Goal: Information Seeking & Learning: Learn about a topic

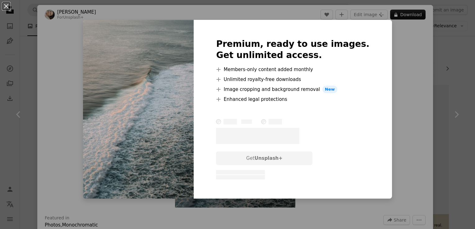
scroll to position [776, 0]
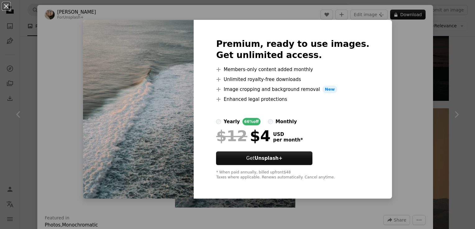
click at [399, 58] on div "An X shape Premium, ready to use images. Get unlimited access. A plus sign Memb…" at bounding box center [237, 114] width 475 height 229
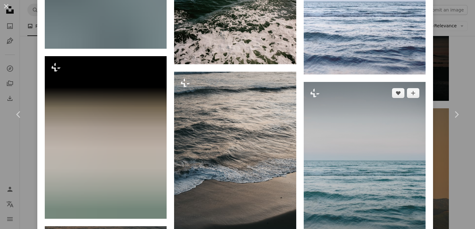
scroll to position [1894, 0]
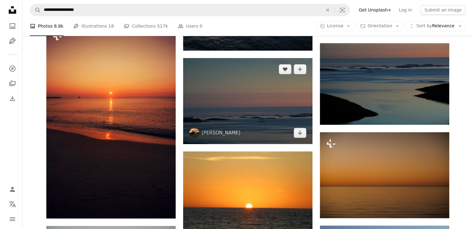
scroll to position [311, 0]
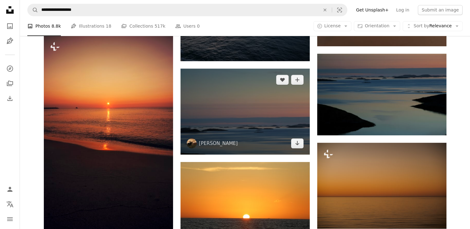
click at [233, 104] on img at bounding box center [244, 112] width 129 height 86
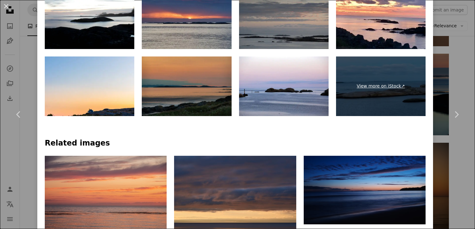
scroll to position [404, 0]
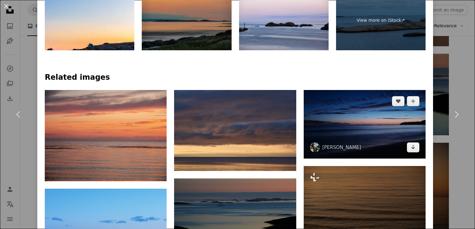
click at [373, 129] on img at bounding box center [364, 124] width 122 height 69
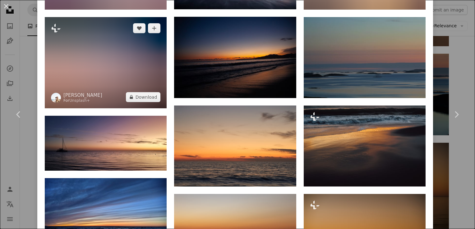
scroll to position [559, 0]
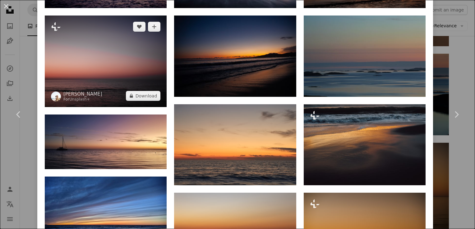
click at [110, 65] on img at bounding box center [106, 61] width 122 height 91
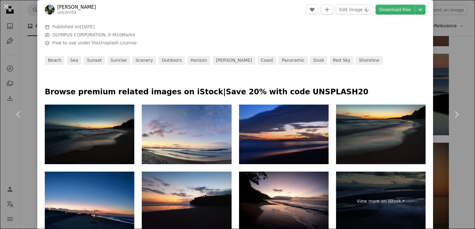
scroll to position [248, 0]
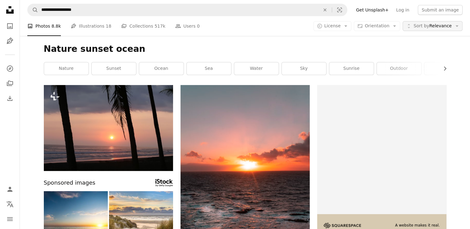
click at [447, 27] on span "Sort by Relevance" at bounding box center [432, 26] width 38 height 6
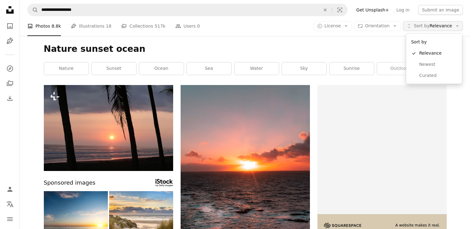
click at [447, 27] on span "Sort by Relevance" at bounding box center [432, 26] width 38 height 6
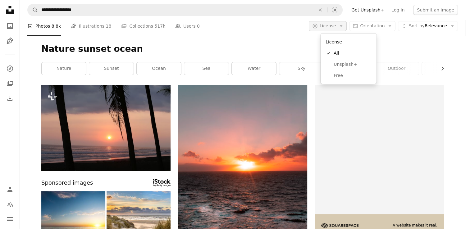
click at [344, 25] on icon "Arrow down" at bounding box center [341, 26] width 6 height 6
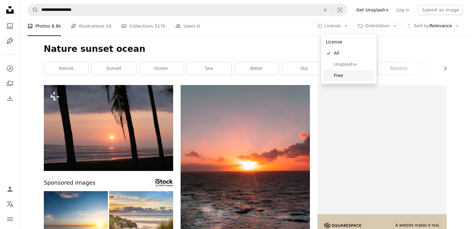
click at [343, 74] on span "Free" at bounding box center [353, 76] width 38 height 6
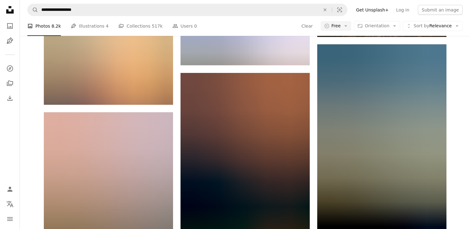
scroll to position [1677, 0]
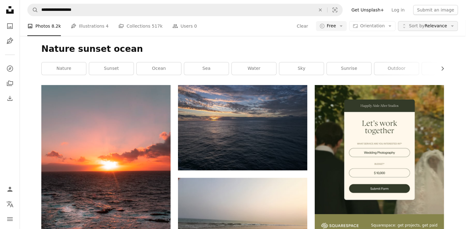
click at [418, 27] on span "Sort by" at bounding box center [417, 25] width 16 height 5
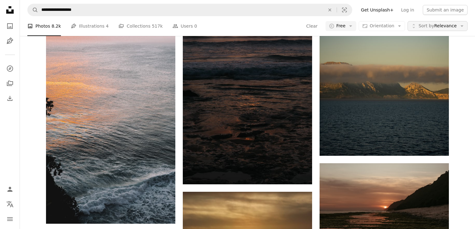
click at [418, 27] on span "Sort by" at bounding box center [426, 25] width 16 height 5
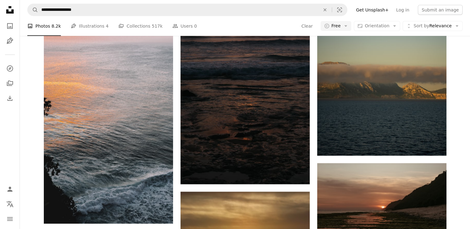
drag, startPoint x: 403, startPoint y: 27, endPoint x: 397, endPoint y: 28, distance: 5.6
click at [403, 27] on div "A copyright icon © Free Arrow down Aspect ratio Orientation Arrow down Unfold S…" at bounding box center [391, 26] width 142 height 10
click at [397, 28] on icon "Arrow down" at bounding box center [395, 26] width 6 height 6
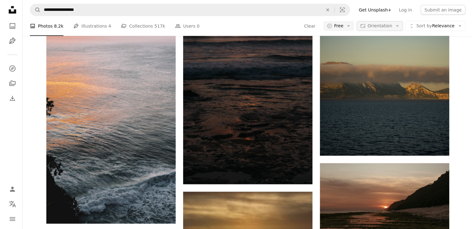
scroll to position [0, 0]
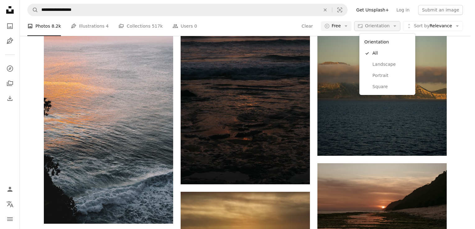
click at [389, 25] on span "Orientation" at bounding box center [377, 25] width 25 height 5
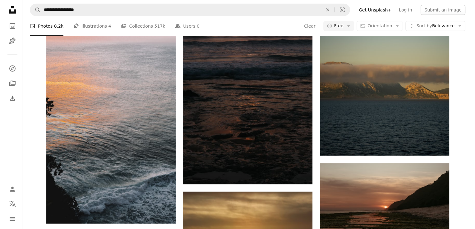
scroll to position [3043, 0]
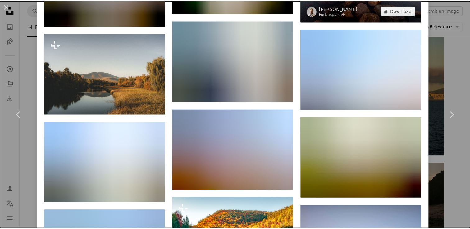
scroll to position [714, 0]
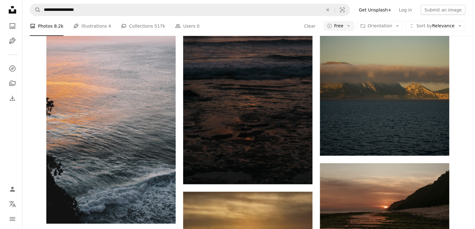
scroll to position [3416, 0]
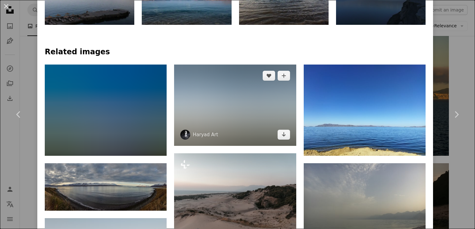
scroll to position [590, 0]
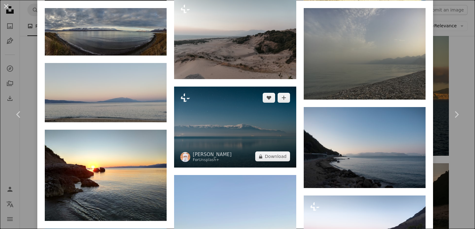
click at [263, 129] on img at bounding box center [235, 127] width 122 height 81
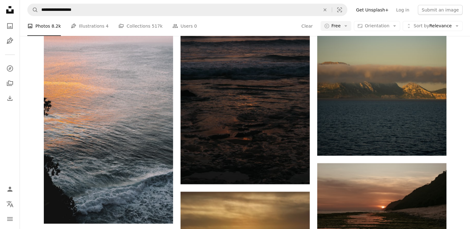
scroll to position [2298, 0]
click at [352, 29] on button "A copyright icon © Free Arrow down" at bounding box center [335, 26] width 31 height 10
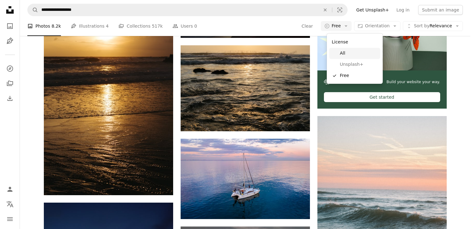
click at [340, 53] on span "All" at bounding box center [358, 53] width 38 height 6
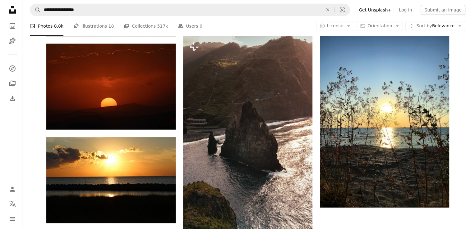
scroll to position [279, 0]
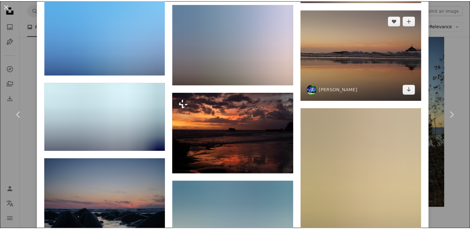
scroll to position [994, 0]
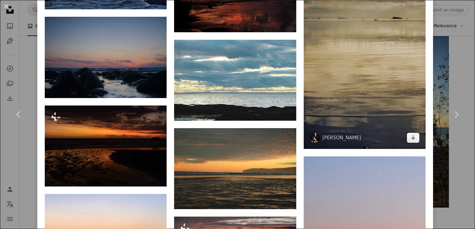
drag, startPoint x: 392, startPoint y: 116, endPoint x: 393, endPoint y: 112, distance: 3.9
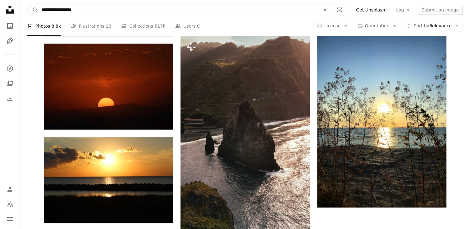
click at [61, 8] on input "**********" at bounding box center [178, 10] width 280 height 12
type input "**********"
click at [28, 4] on button "A magnifying glass" at bounding box center [33, 10] width 11 height 12
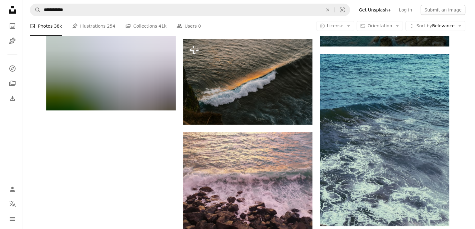
scroll to position [932, 0]
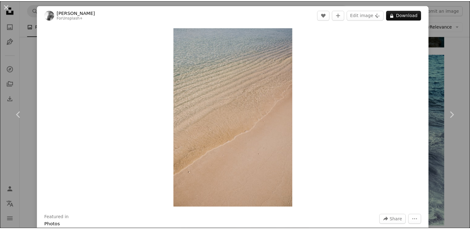
scroll to position [186, 0]
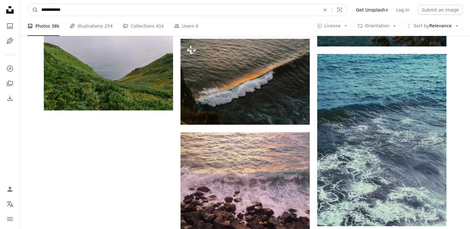
click at [127, 6] on input "**********" at bounding box center [178, 10] width 280 height 12
click at [126, 6] on input "**********" at bounding box center [178, 10] width 280 height 12
click at [125, 6] on input "**********" at bounding box center [178, 10] width 280 height 12
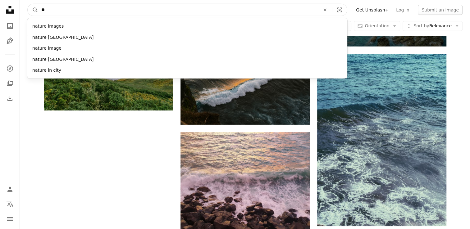
type input "*"
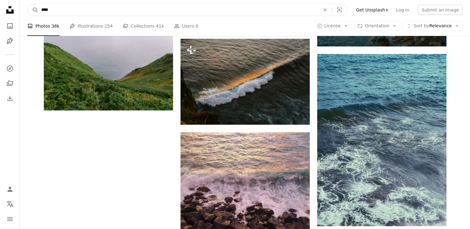
type input "*****"
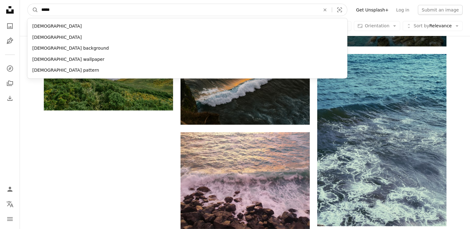
click button "A magnifying glass" at bounding box center [33, 10] width 11 height 12
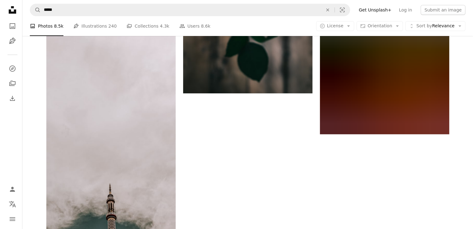
scroll to position [1149, 0]
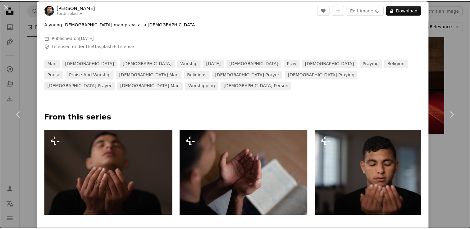
scroll to position [248, 0]
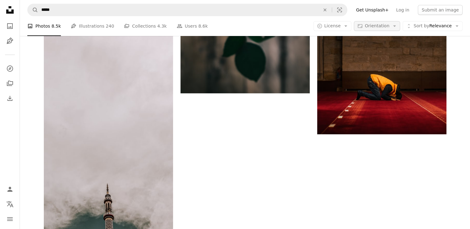
scroll to position [1118, 0]
click at [332, 23] on button "A copyright icon © License Arrow down" at bounding box center [332, 26] width 38 height 10
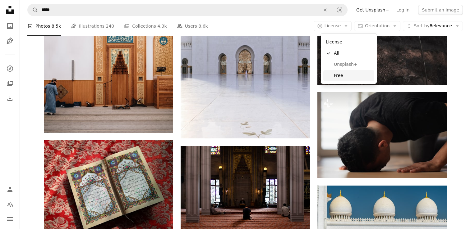
click at [337, 81] on link "Free" at bounding box center [348, 75] width 51 height 11
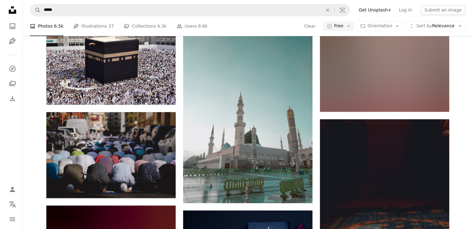
scroll to position [4782, 0]
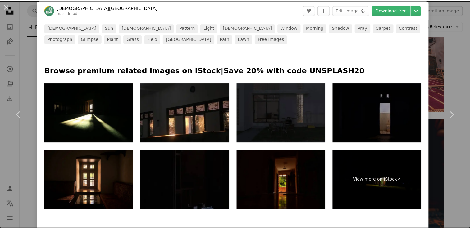
scroll to position [279, 0]
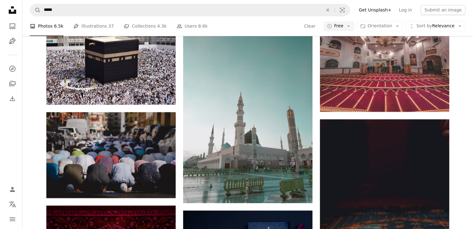
scroll to position [10465, 0]
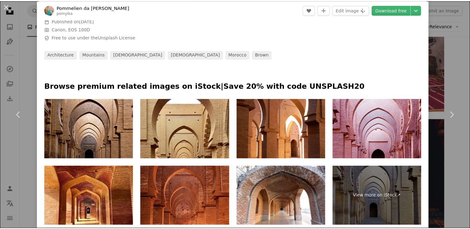
scroll to position [404, 0]
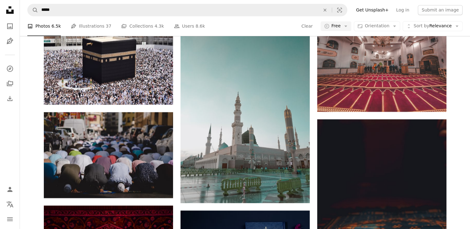
scroll to position [11117, 0]
drag, startPoint x: 470, startPoint y: 202, endPoint x: 469, endPoint y: 193, distance: 8.4
drag, startPoint x: 360, startPoint y: 128, endPoint x: 310, endPoint y: -7, distance: 144.1
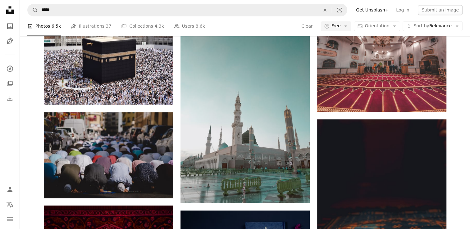
drag, startPoint x: 297, startPoint y: 33, endPoint x: 294, endPoint y: -23, distance: 55.6
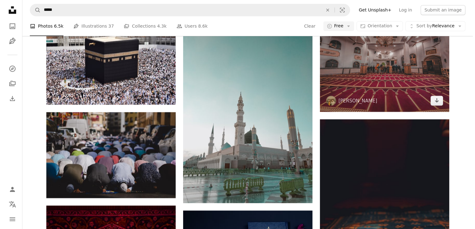
scroll to position [1242, 0]
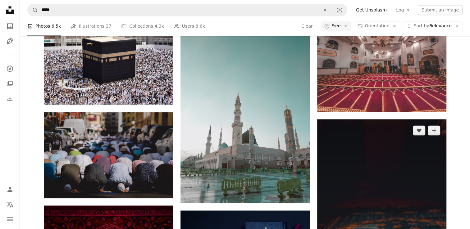
click at [369, 119] on img at bounding box center [381, 205] width 129 height 172
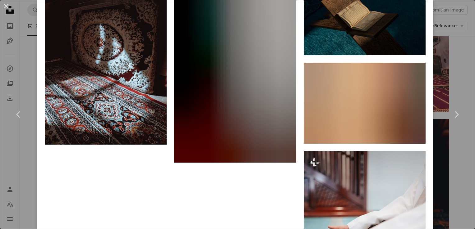
scroll to position [1987, 0]
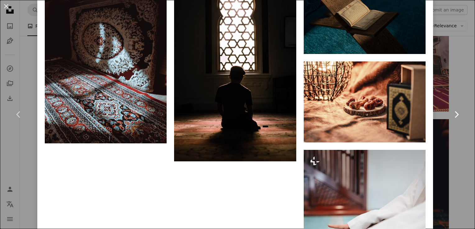
click at [458, 103] on link "Chevron right" at bounding box center [455, 115] width 37 height 60
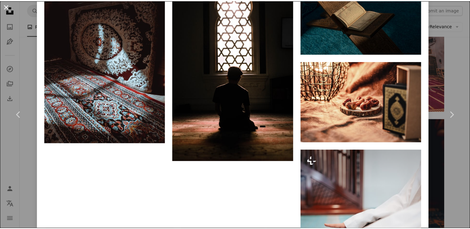
scroll to position [1832, 0]
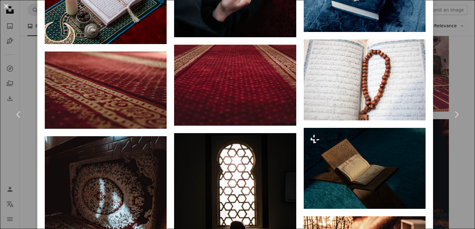
click at [4, 5] on button "An X shape" at bounding box center [5, 5] width 7 height 7
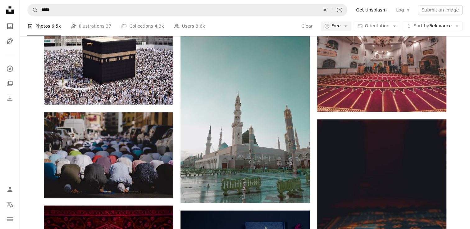
scroll to position [2143, 0]
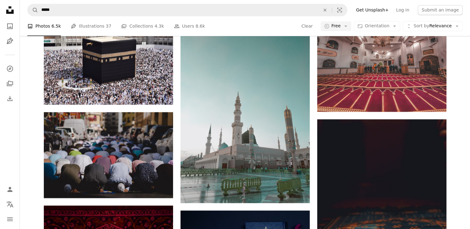
scroll to position [2050, 0]
